Goal: Task Accomplishment & Management: Manage account settings

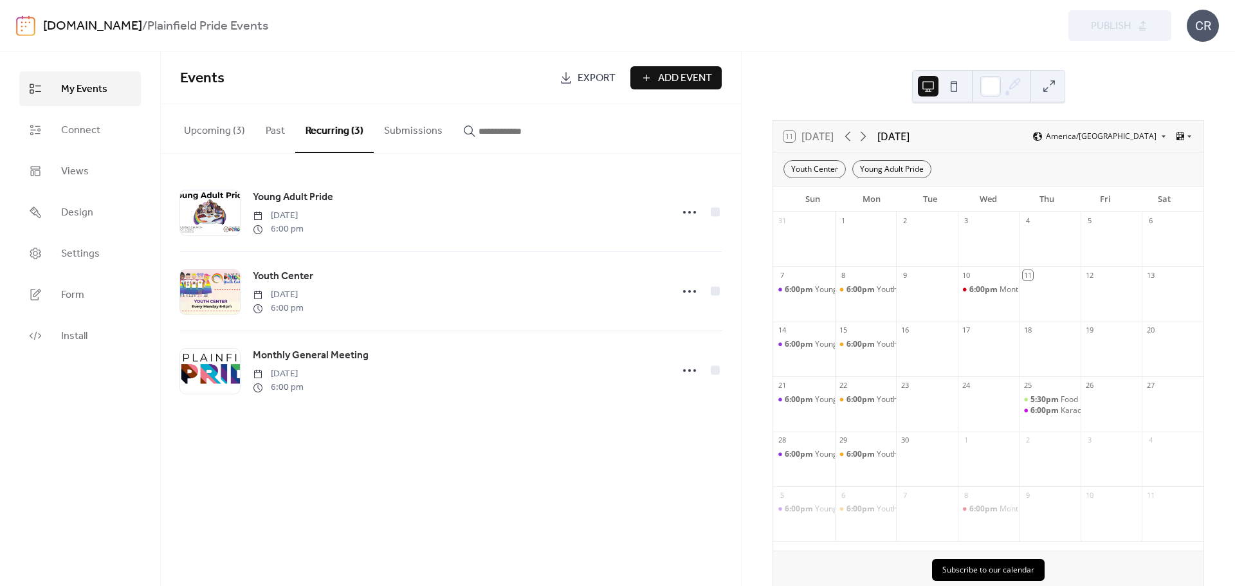
click at [190, 128] on button "Upcoming (3)" at bounding box center [215, 128] width 82 height 48
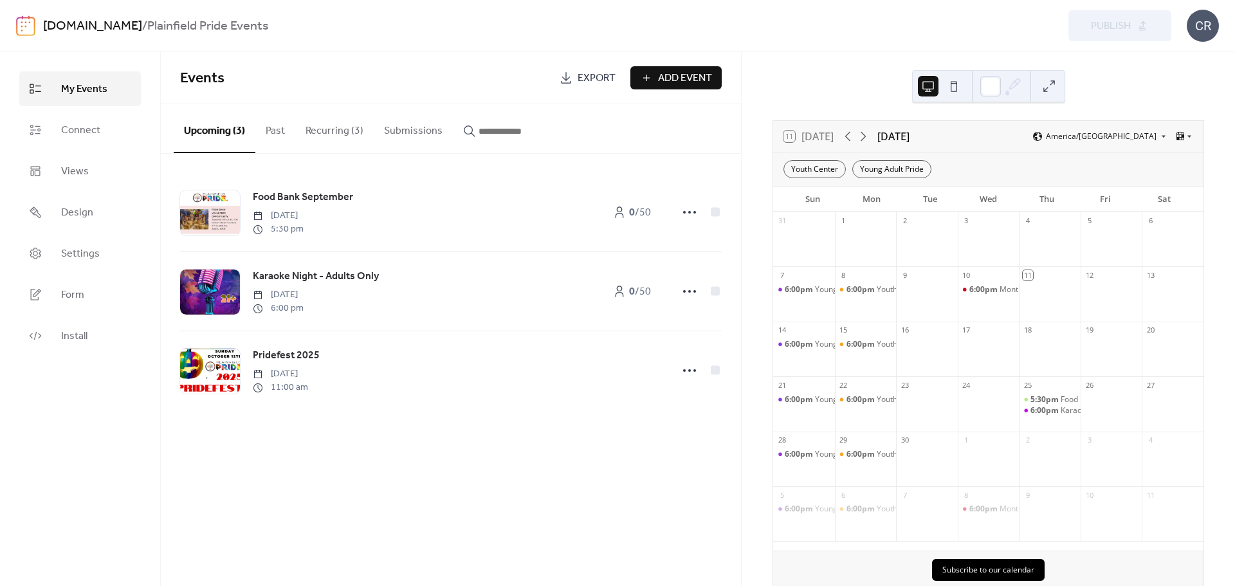
click at [334, 128] on button "Recurring (3)" at bounding box center [334, 128] width 78 height 48
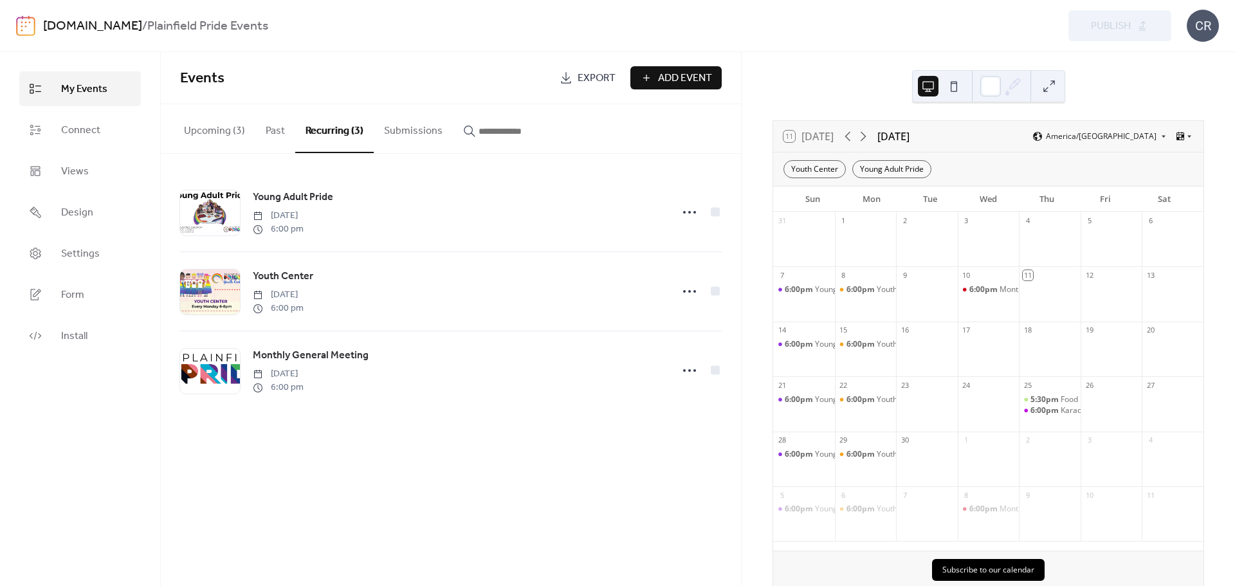
click at [214, 129] on button "Upcoming (3)" at bounding box center [215, 128] width 82 height 48
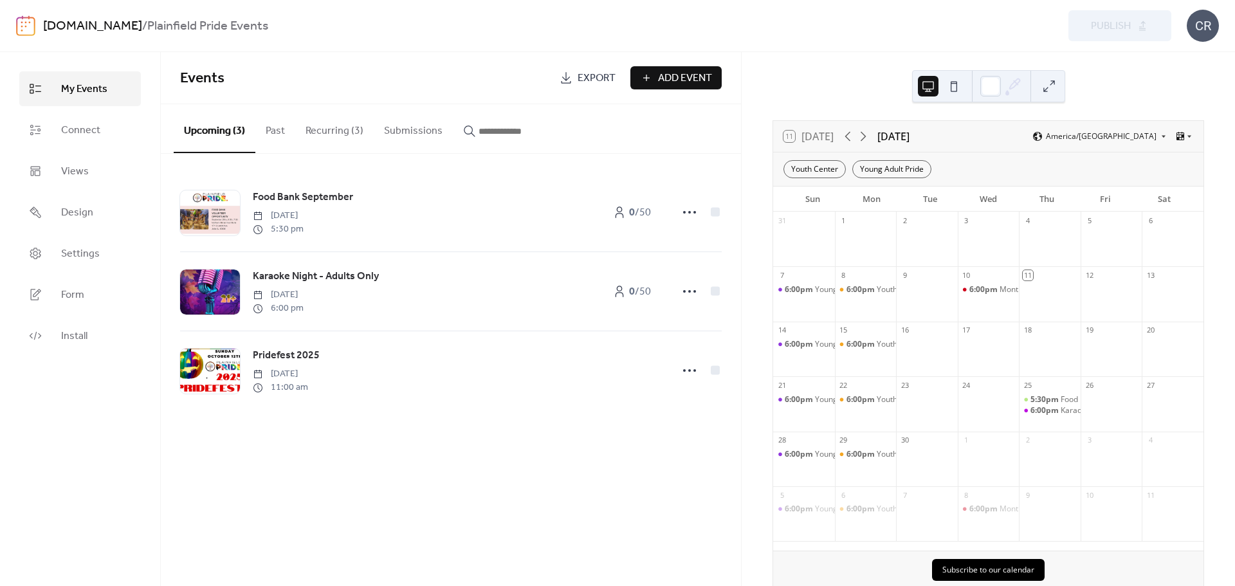
click at [339, 129] on button "Recurring (3)" at bounding box center [334, 128] width 78 height 48
